Goal: Navigation & Orientation: Find specific page/section

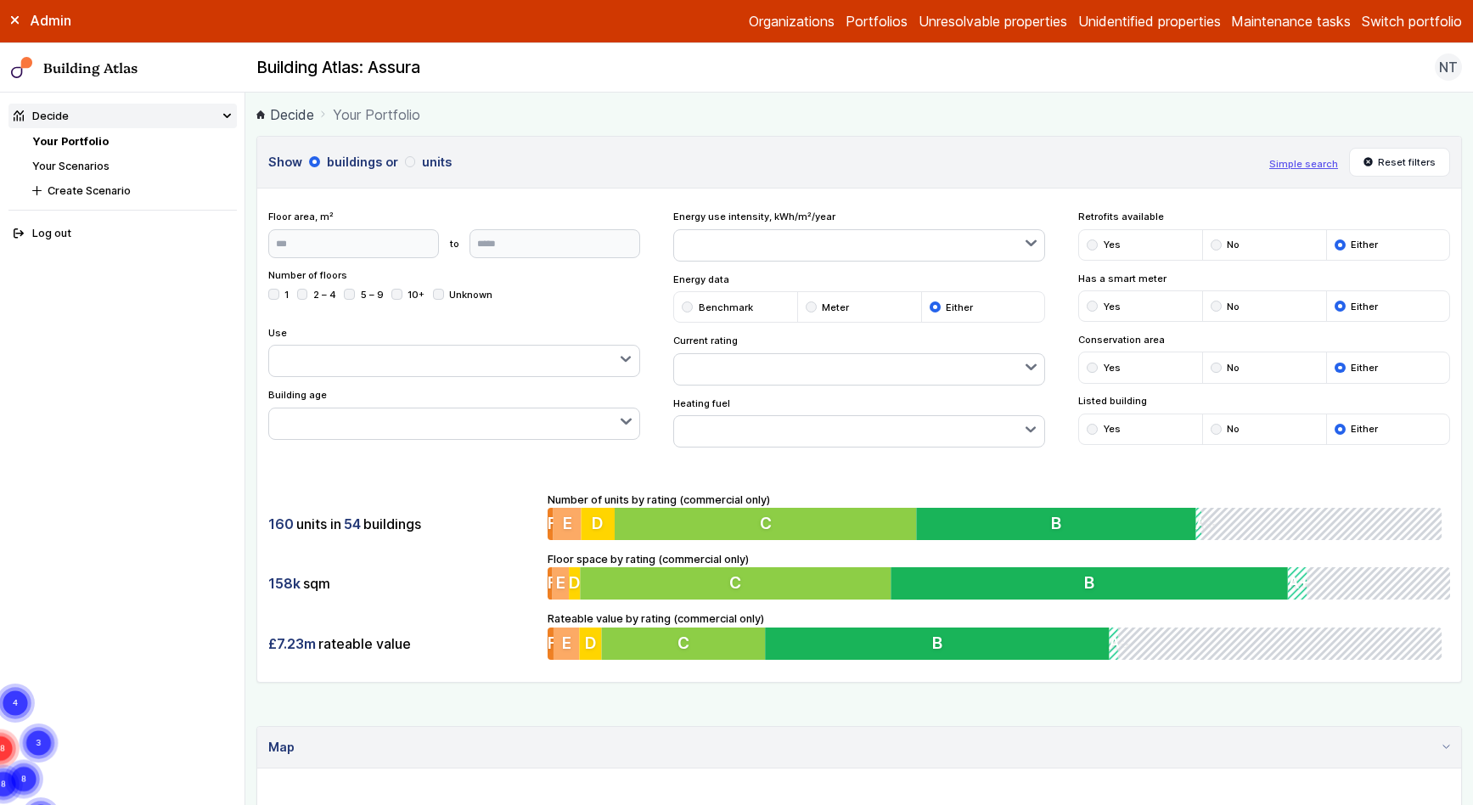
click at [54, 170] on link "Your Scenarios" at bounding box center [70, 166] width 77 height 13
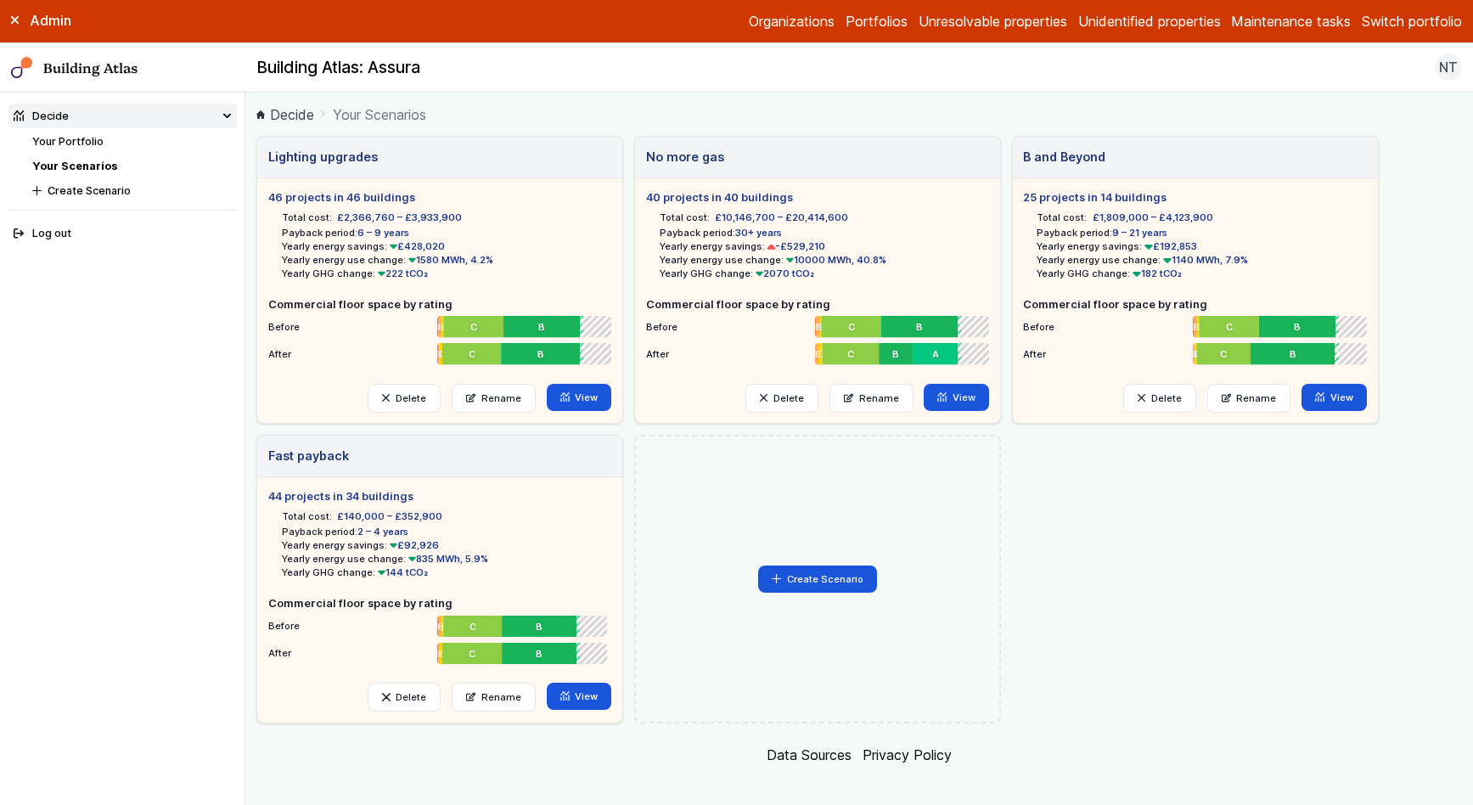
click at [103, 146] on link "Your Portfolio" at bounding box center [67, 141] width 71 height 13
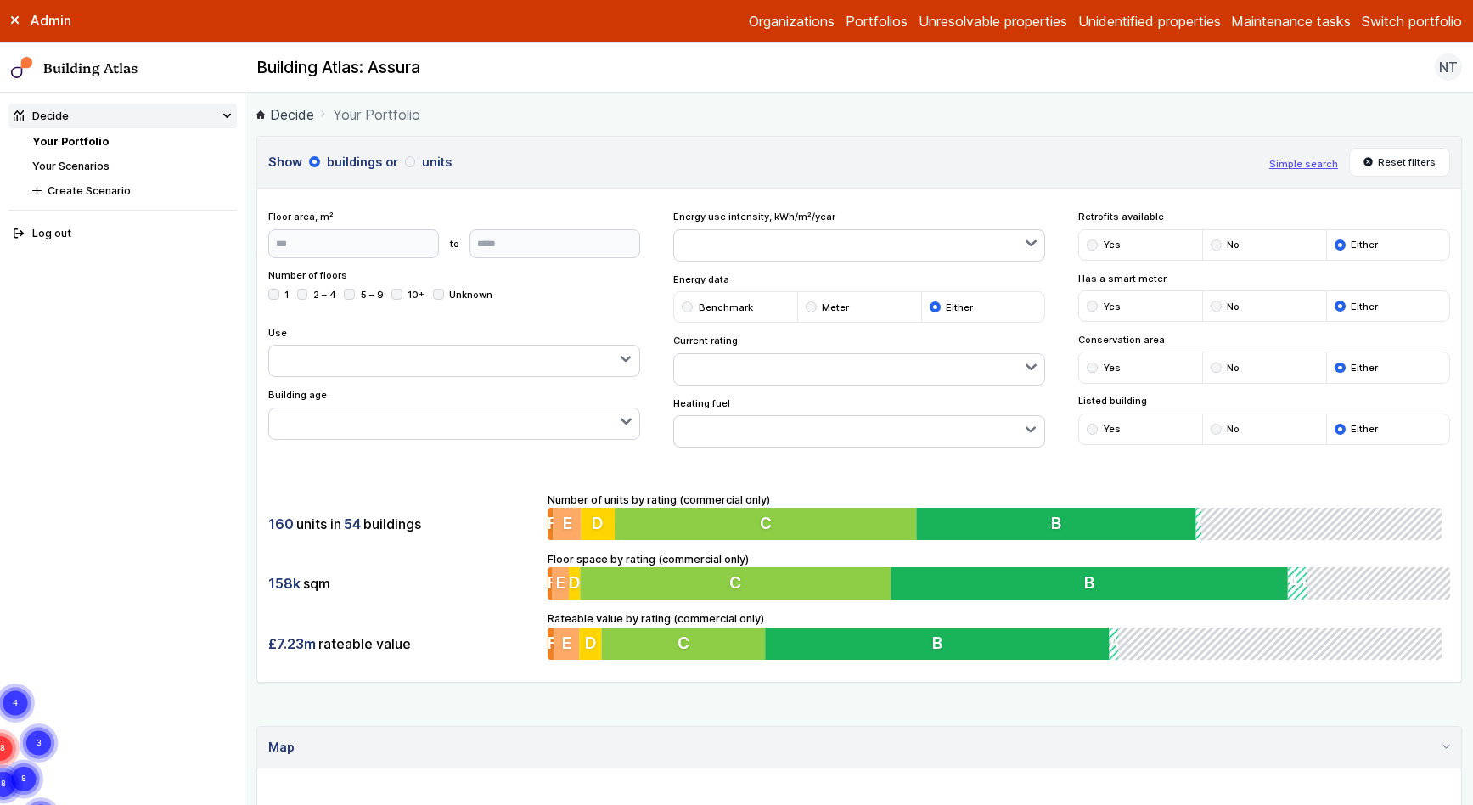
click at [801, 131] on main "Decide Your Portfolio Show buildings or units Simple search Reset filters Floor…" at bounding box center [859, 449] width 1228 height 713
